Goal: Navigation & Orientation: Find specific page/section

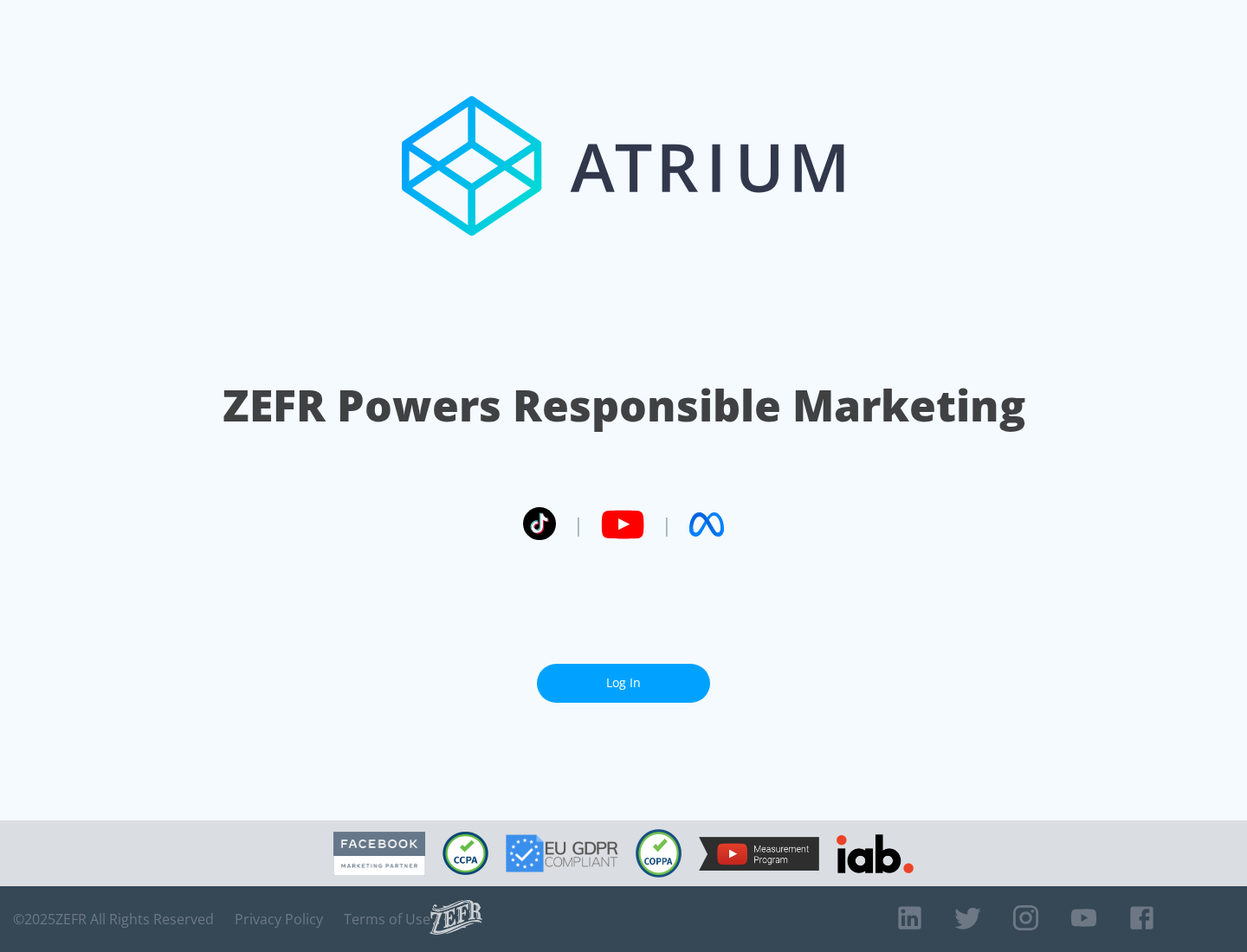
click at [624, 676] on link "Log In" at bounding box center [624, 683] width 173 height 39
